Goal: Information Seeking & Learning: Learn about a topic

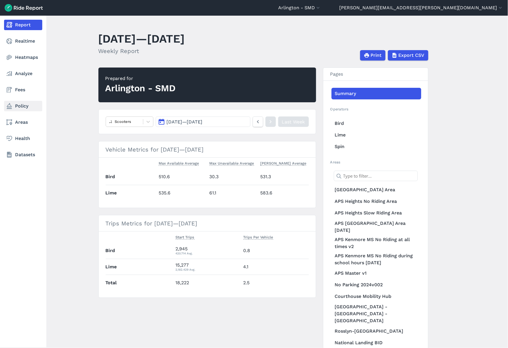
click at [17, 104] on link "Policy" at bounding box center [23, 106] width 38 height 10
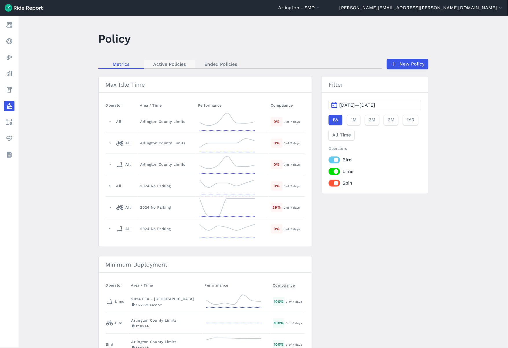
click at [163, 62] on link "Active Policies" at bounding box center [169, 64] width 51 height 9
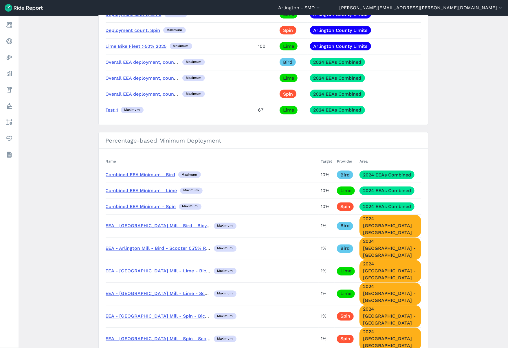
scroll to position [322, 0]
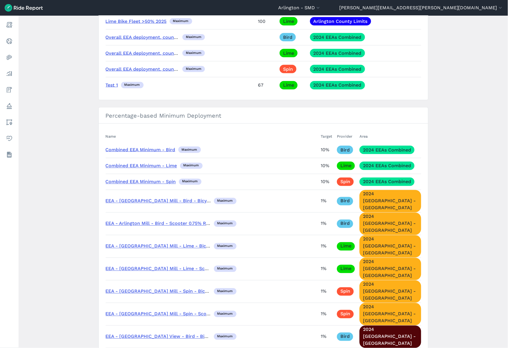
click at [197, 116] on h3 "Percentage-based Minimum Deployment" at bounding box center [264, 115] width 330 height 16
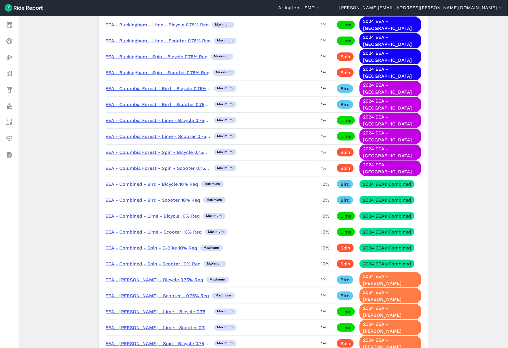
scroll to position [901, 0]
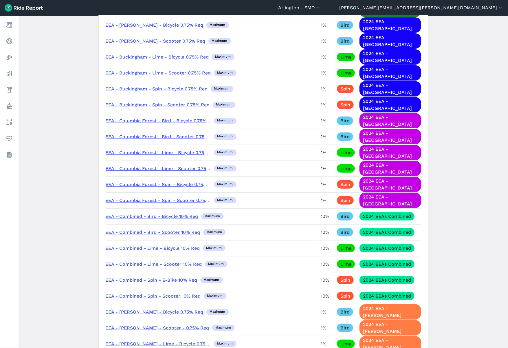
click at [157, 213] on link "EEA - Combined - Bird - Bicycle 10% Req" at bounding box center [152, 216] width 93 height 6
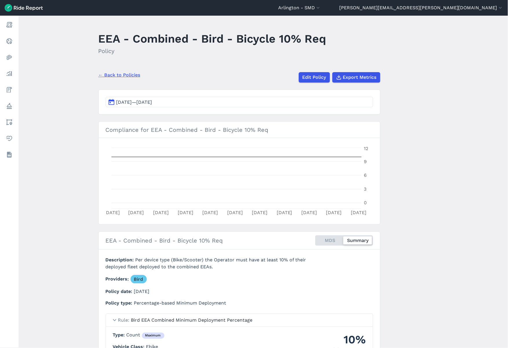
click at [152, 102] on span "[DATE]—[DATE]" at bounding box center [134, 102] width 36 height 6
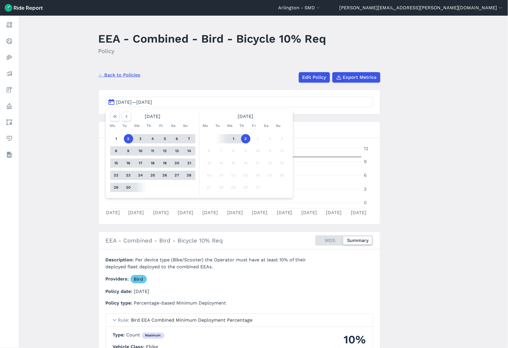
click at [111, 103] on button "[DATE]—[DATE]" at bounding box center [240, 102] width 268 height 10
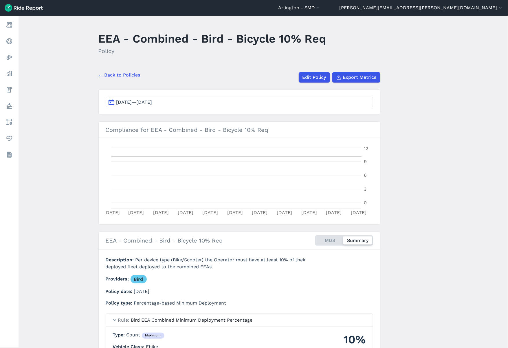
click at [131, 103] on span "[DATE]—[DATE]" at bounding box center [134, 102] width 36 height 6
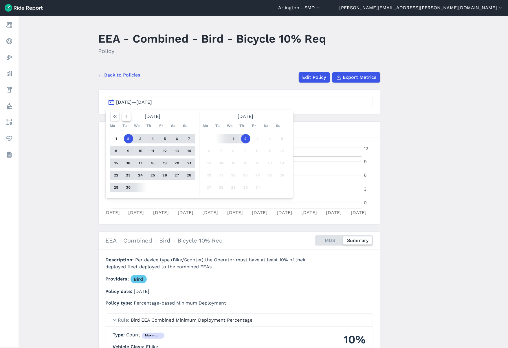
click at [126, 117] on use "button" at bounding box center [126, 116] width 2 height 3
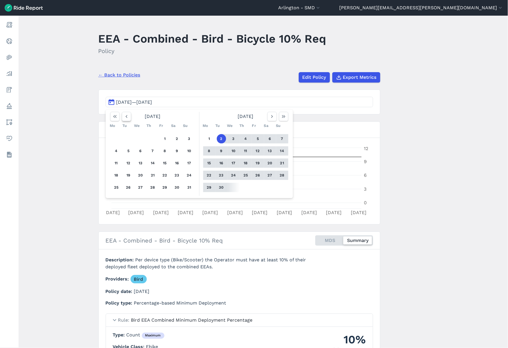
click at [126, 118] on icon "button" at bounding box center [127, 117] width 6 height 6
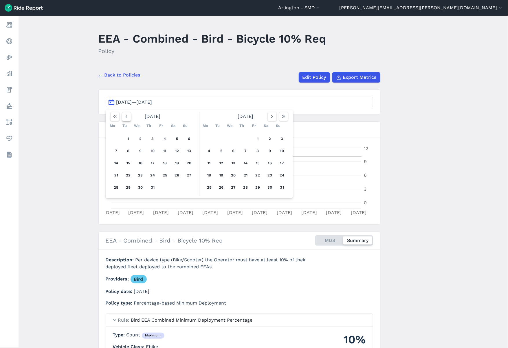
click at [126, 118] on icon "button" at bounding box center [127, 117] width 6 height 6
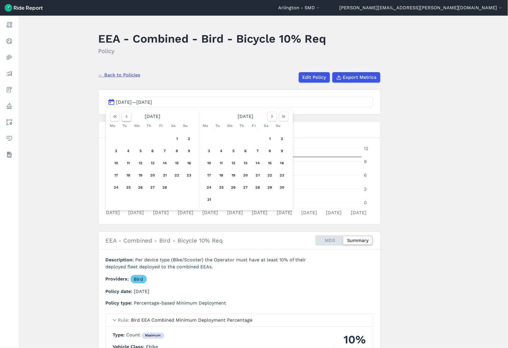
click at [126, 118] on icon "button" at bounding box center [127, 117] width 6 height 6
click at [236, 140] on button "1" at bounding box center [233, 138] width 9 height 9
click at [285, 116] on icon "button" at bounding box center [284, 117] width 6 height 6
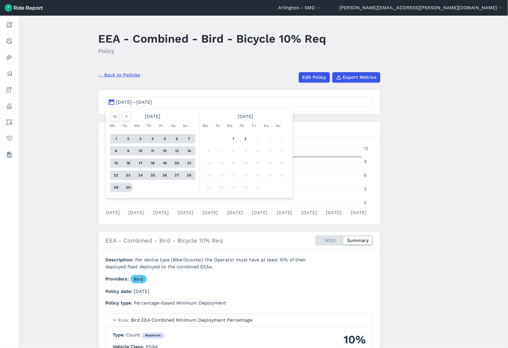
click at [129, 186] on button "30" at bounding box center [128, 187] width 9 height 9
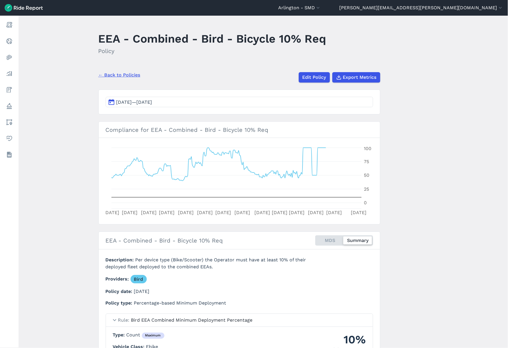
click at [110, 74] on link "← Back to Policies" at bounding box center [119, 75] width 42 height 7
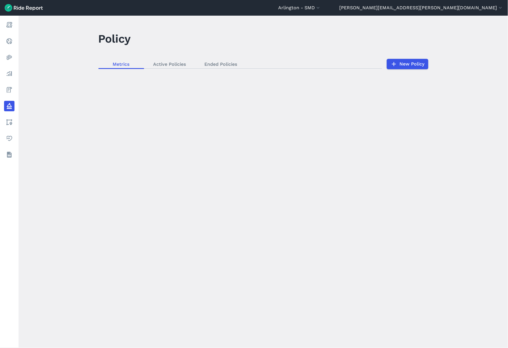
click at [82, 89] on div "loading" at bounding box center [264, 182] width 490 height 332
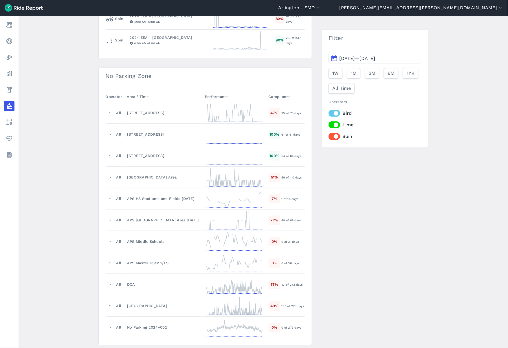
scroll to position [1829, 0]
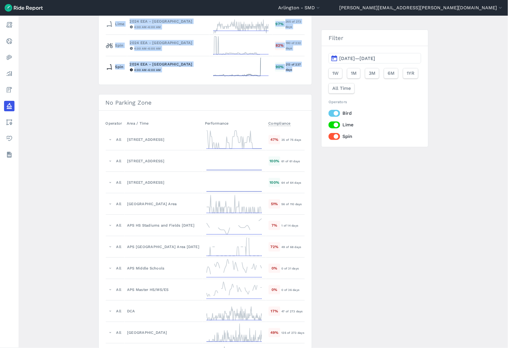
drag, startPoint x: 104, startPoint y: 132, endPoint x: 304, endPoint y: 75, distance: 207.6
copy section "Percentage-based Minimum Deployment Operator Area / Time Performance Compliance…"
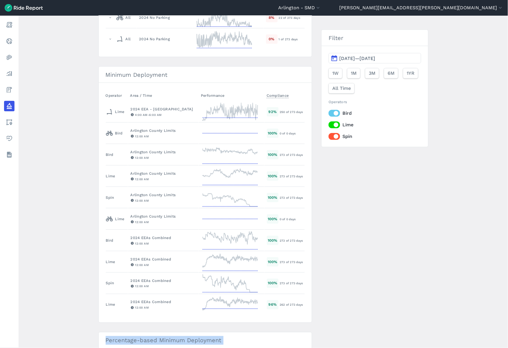
scroll to position [0, 0]
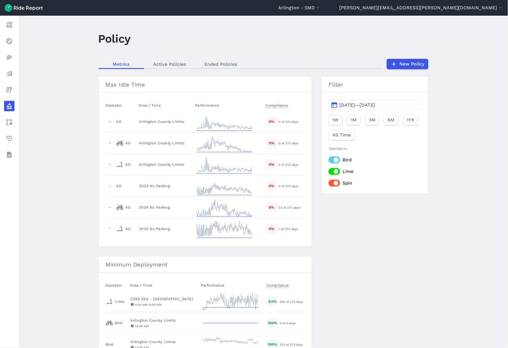
click at [351, 106] on span "[DATE]—[DATE]" at bounding box center [357, 105] width 36 height 6
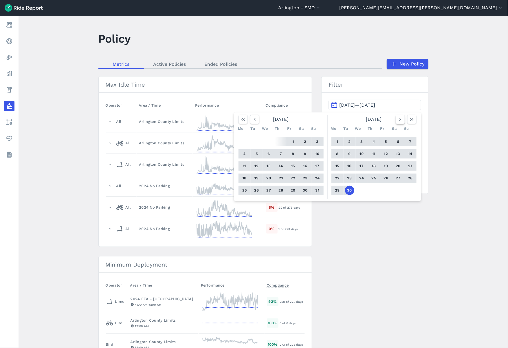
click at [398, 119] on icon "button" at bounding box center [401, 119] width 6 height 6
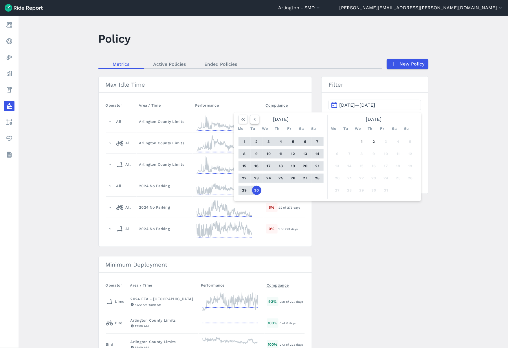
click at [255, 120] on icon "button" at bounding box center [255, 119] width 6 height 6
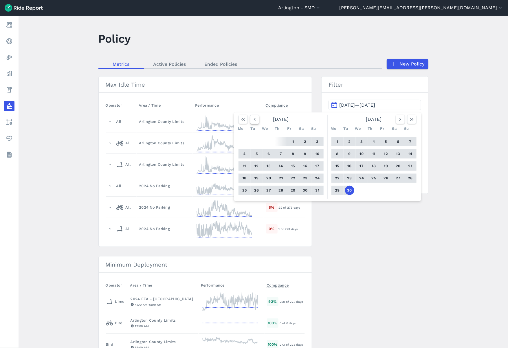
click at [255, 120] on icon "button" at bounding box center [255, 119] width 6 height 6
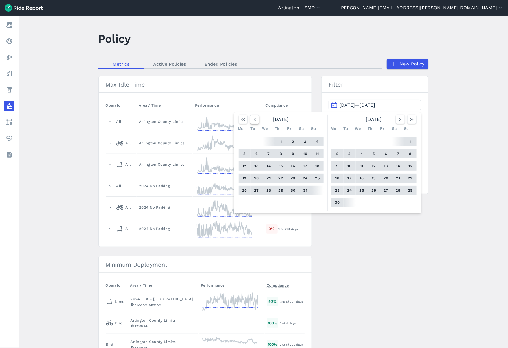
click at [255, 120] on icon "button" at bounding box center [255, 119] width 6 height 6
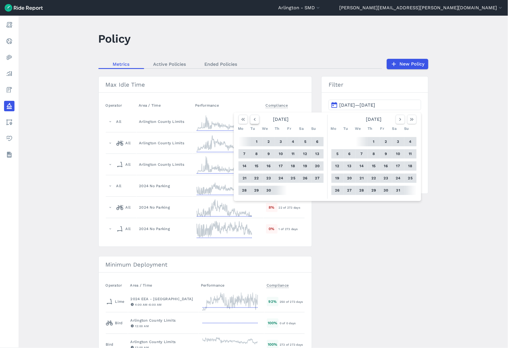
click at [255, 120] on icon "button" at bounding box center [255, 119] width 6 height 6
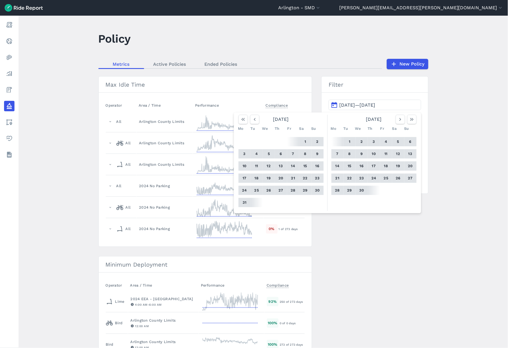
click at [303, 140] on button "1" at bounding box center [305, 141] width 9 height 9
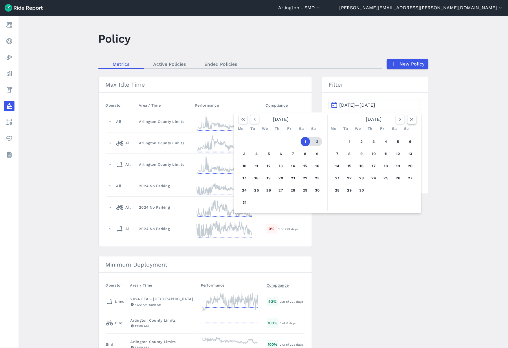
click at [409, 119] on icon "button" at bounding box center [412, 119] width 6 height 6
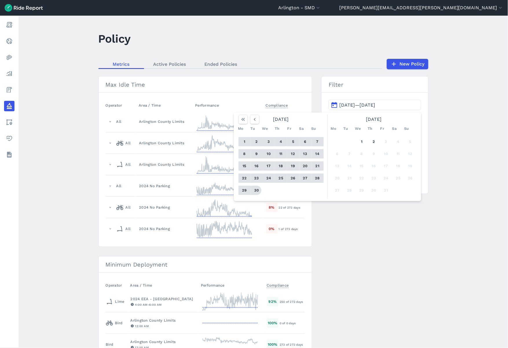
click at [255, 189] on button "30" at bounding box center [256, 190] width 9 height 9
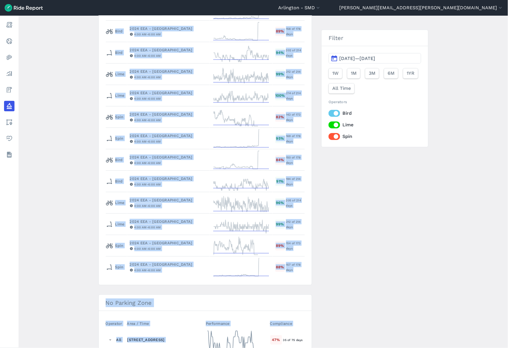
scroll to position [1637, 0]
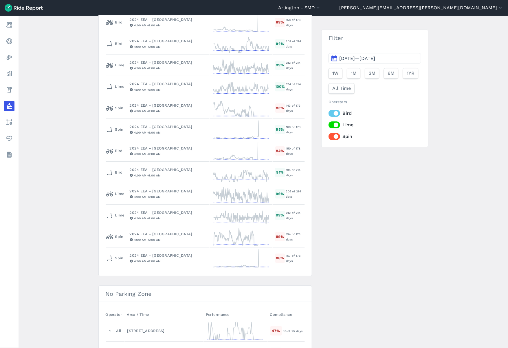
drag, startPoint x: 102, startPoint y: 175, endPoint x: 305, endPoint y: 267, distance: 223.0
copy h3 "Percentage-based Minimum Deployment"
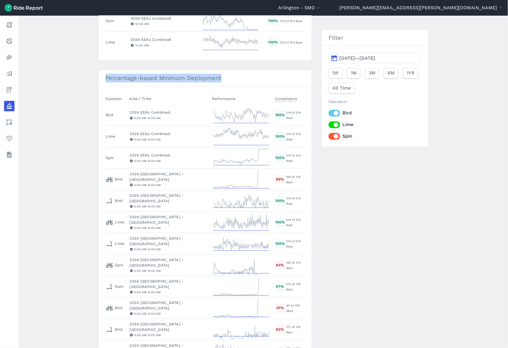
scroll to position [456, 0]
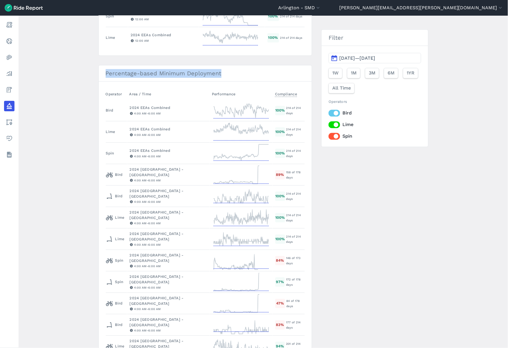
click at [375, 57] on span "[DATE]—[DATE]" at bounding box center [357, 59] width 36 height 6
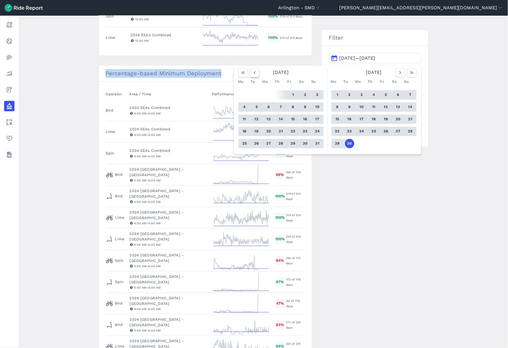
click at [254, 73] on icon "button" at bounding box center [255, 73] width 6 height 6
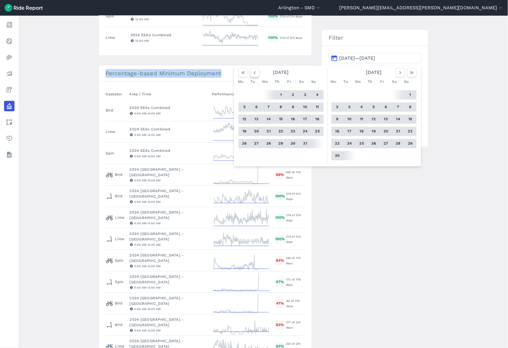
click at [254, 73] on icon "button" at bounding box center [255, 73] width 6 height 6
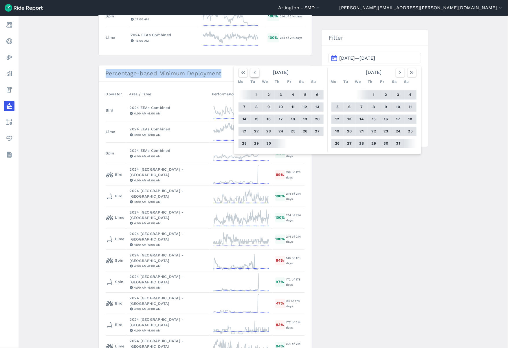
click at [254, 73] on icon "button" at bounding box center [255, 73] width 6 height 6
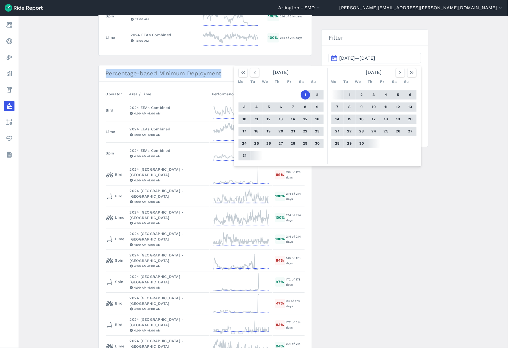
click at [303, 94] on button "1" at bounding box center [305, 94] width 9 height 9
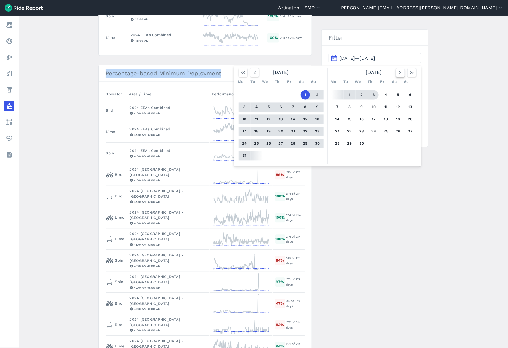
click at [398, 71] on icon "button" at bounding box center [401, 73] width 6 height 6
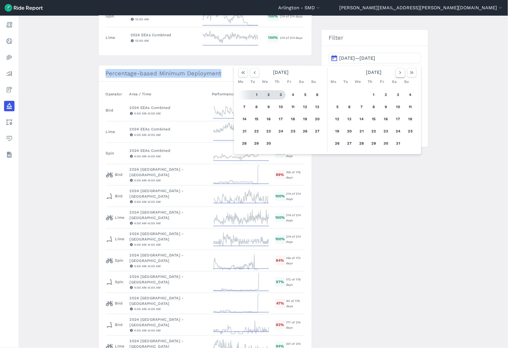
click at [398, 71] on icon "button" at bounding box center [401, 73] width 6 height 6
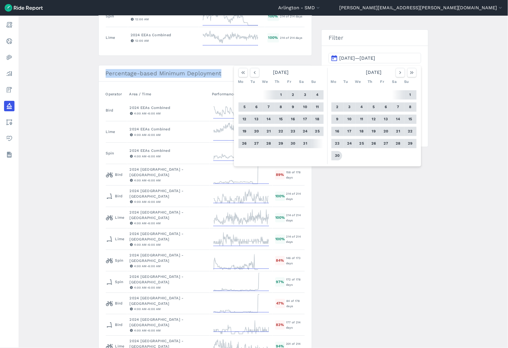
click at [336, 152] on button "30" at bounding box center [337, 155] width 9 height 9
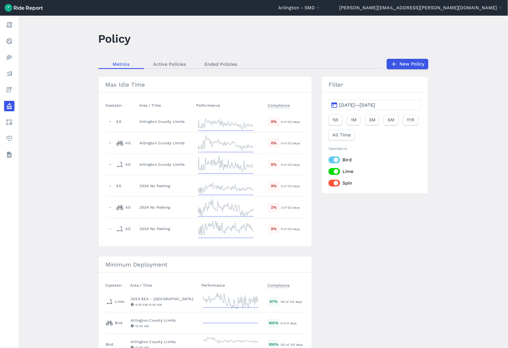
click at [488, 174] on main "Policy Metrics Active Policies Ended Policies New Policy Max Idle Time Operator…" at bounding box center [264, 182] width 490 height 332
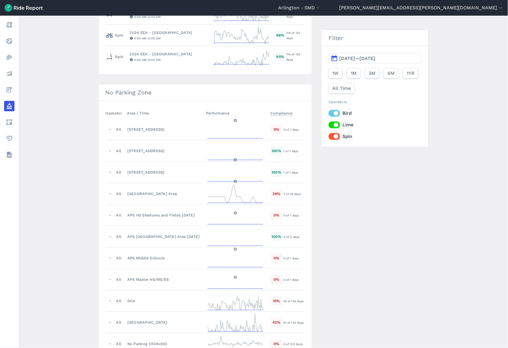
scroll to position [1790, 0]
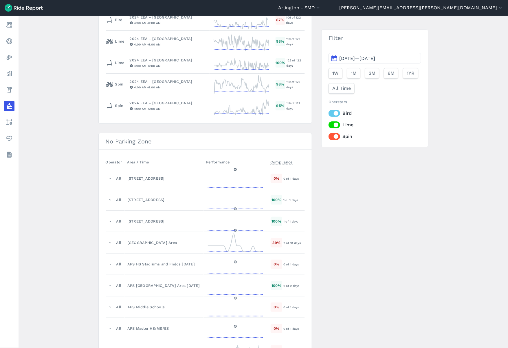
drag, startPoint x: 105, startPoint y: 209, endPoint x: 305, endPoint y: 114, distance: 221.1
copy h3 "Percentage-based Minimum Deployment"
click at [499, 140] on main "Policy Metrics Active Policies Ended Policies New Policy Max Idle Time Operator…" at bounding box center [264, 182] width 490 height 332
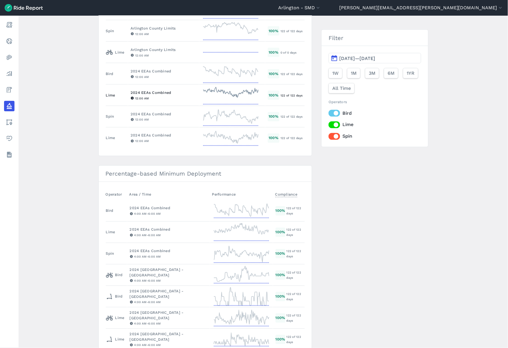
scroll to position [406, 0]
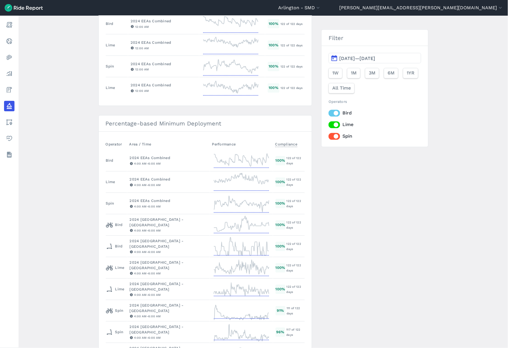
click at [492, 270] on main "Policy Metrics Active Policies Ended Policies New Policy Max Idle Time Operator…" at bounding box center [264, 182] width 490 height 332
click at [433, 328] on main "Policy Metrics Active Policies Ended Policies New Policy Max Idle Time Operator…" at bounding box center [264, 182] width 490 height 332
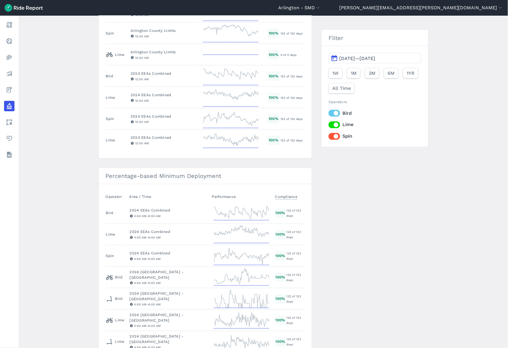
scroll to position [386, 0]
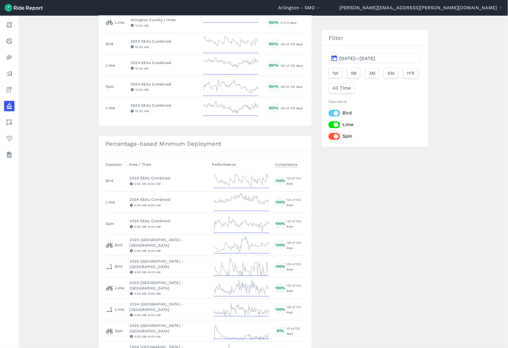
click at [80, 342] on main "Policy Metrics Active Policies Ended Policies New Policy Max Idle Time Operator…" at bounding box center [264, 182] width 490 height 332
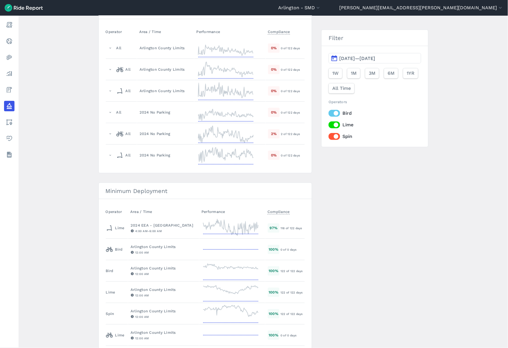
scroll to position [0, 0]
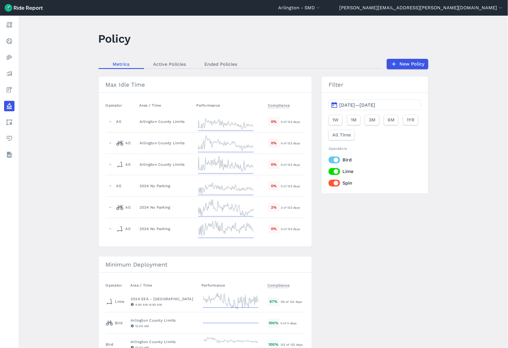
click at [489, 40] on main "Policy Metrics Active Policies Ended Policies New Policy Max Idle Time Operator…" at bounding box center [264, 182] width 490 height 332
